Goal: Find specific page/section: Find specific page/section

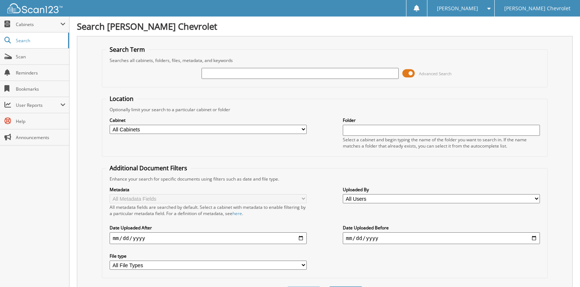
click at [228, 74] on input "text" at bounding box center [299, 73] width 197 height 11
type input "0022642"
drag, startPoint x: 238, startPoint y: 71, endPoint x: 155, endPoint y: 69, distance: 83.1
click at [155, 69] on div "0022642 Advanced Search" at bounding box center [324, 74] width 437 height 20
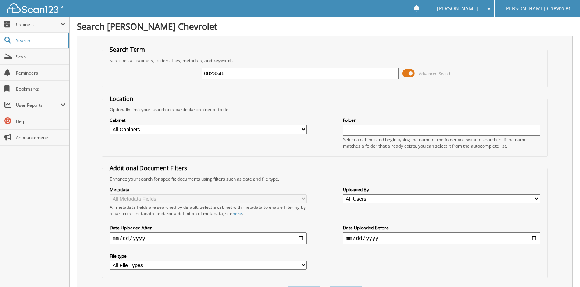
type input "0023346"
drag, startPoint x: 231, startPoint y: 72, endPoint x: 175, endPoint y: 67, distance: 56.5
click at [176, 67] on div "0023346 Advanced Search" at bounding box center [324, 74] width 437 height 20
type input "0024115"
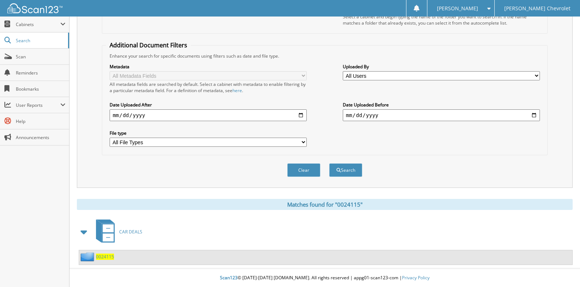
scroll to position [124, 0]
click at [105, 258] on span "0024115" at bounding box center [105, 257] width 18 height 6
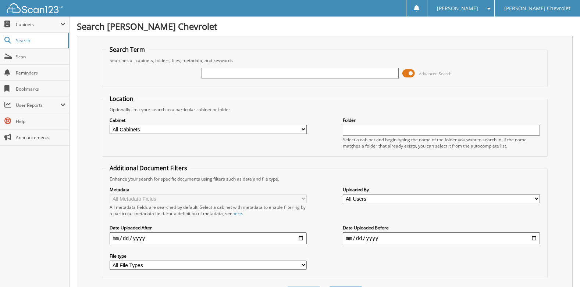
click at [256, 71] on input "text" at bounding box center [299, 73] width 197 height 11
type input "0023620"
drag, startPoint x: 237, startPoint y: 76, endPoint x: 152, endPoint y: 70, distance: 85.5
click at [152, 70] on div "0023620 Advanced Search" at bounding box center [324, 74] width 437 height 20
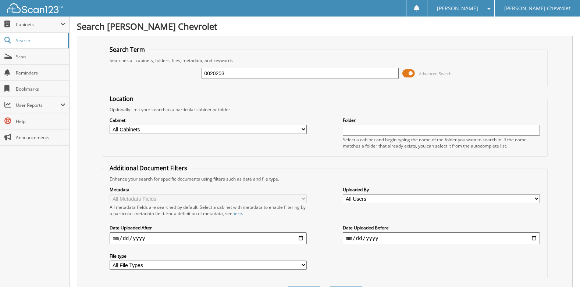
type input "0020203"
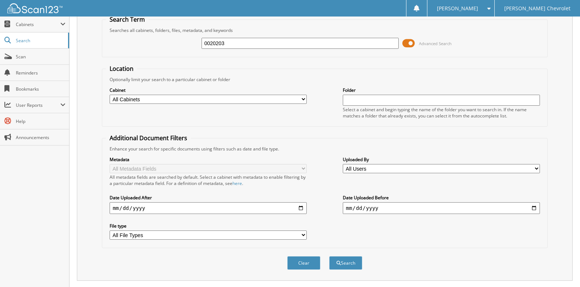
scroll to position [29, 0]
drag, startPoint x: 227, startPoint y: 45, endPoint x: 148, endPoint y: 37, distance: 79.5
click at [148, 37] on div "0020203 Advanced Search" at bounding box center [324, 44] width 437 height 20
type input "0021907"
click at [329, 257] on button "Search" at bounding box center [345, 264] width 33 height 14
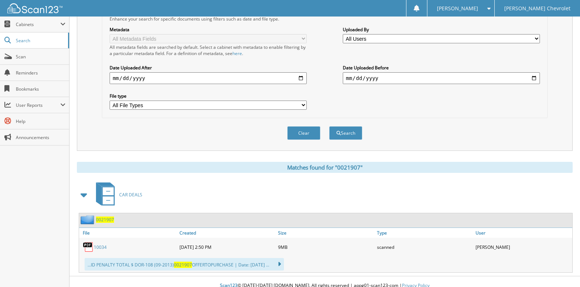
scroll to position [168, 0]
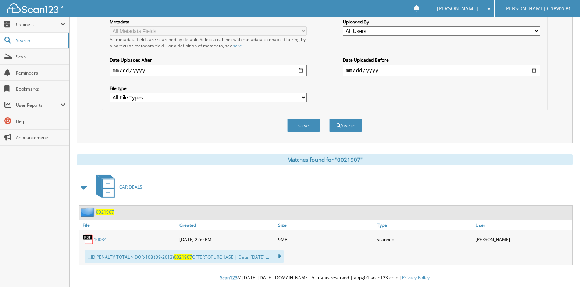
click at [99, 238] on link "10034" at bounding box center [100, 240] width 13 height 6
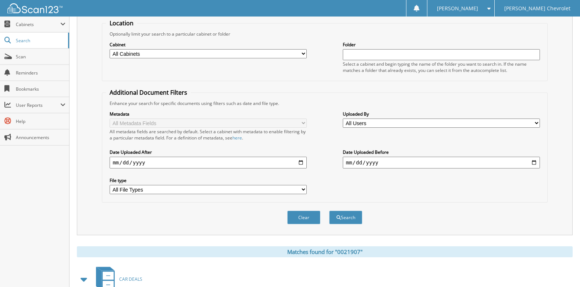
scroll to position [0, 0]
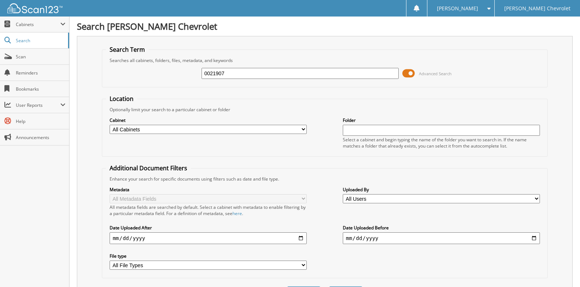
drag, startPoint x: 240, startPoint y: 75, endPoint x: 134, endPoint y: 69, distance: 106.4
click at [134, 69] on div "0021907 Advanced Search" at bounding box center [324, 74] width 437 height 20
type input "0021907"
click at [29, 41] on span "Search" at bounding box center [40, 40] width 49 height 6
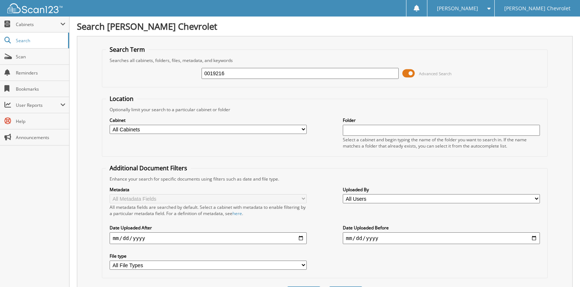
type input "0019216"
click at [24, 40] on span "Search" at bounding box center [40, 40] width 49 height 6
type input "0019216"
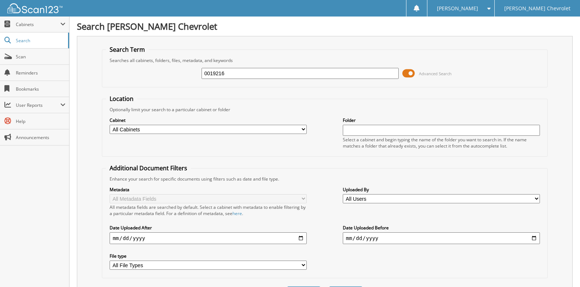
click at [18, 55] on span "Scan" at bounding box center [41, 57] width 50 height 6
